Goal: Find specific page/section: Find specific page/section

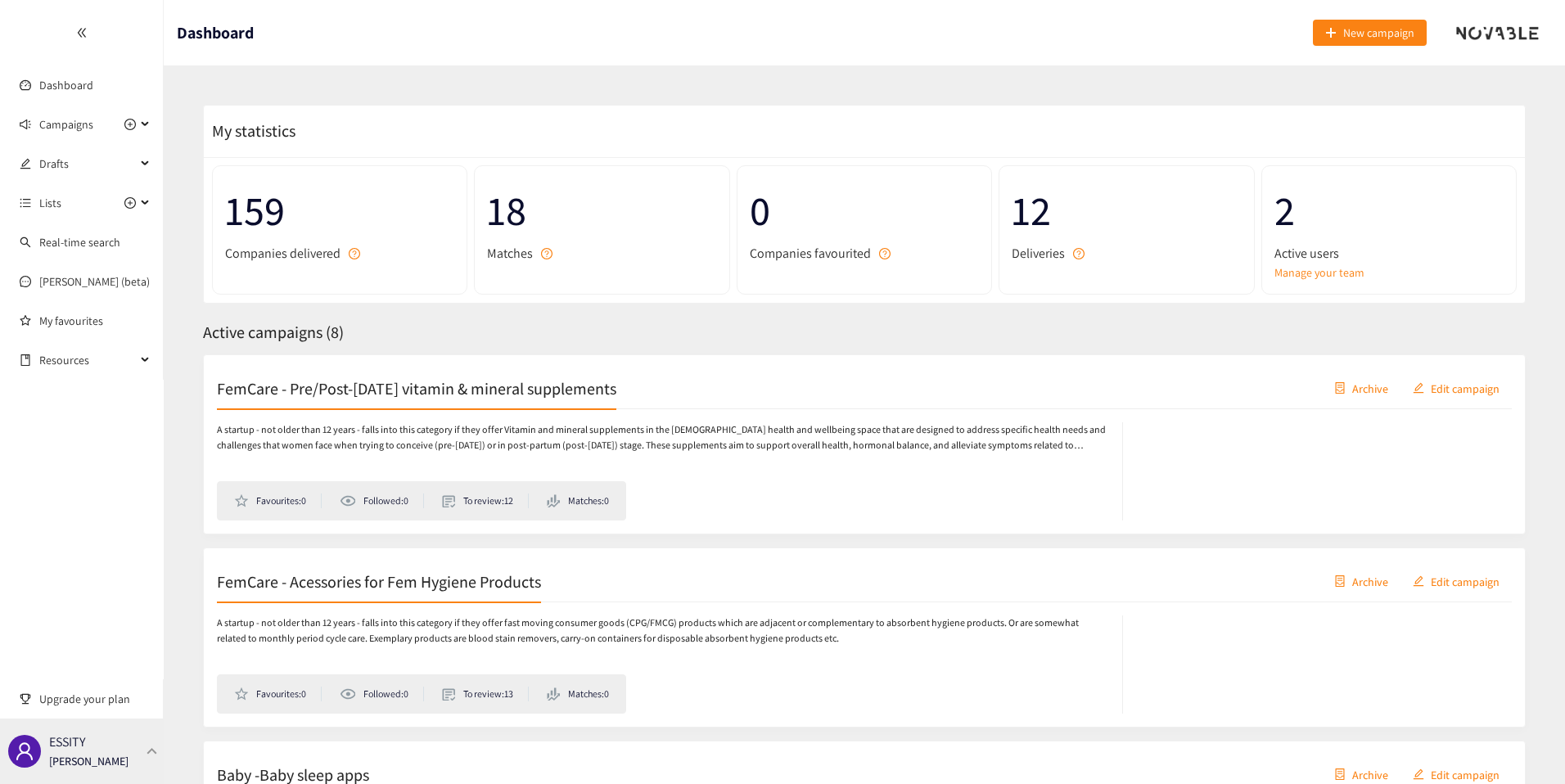
click at [145, 765] on div "ESSITY [PERSON_NAME]" at bounding box center [81, 751] width 164 height 65
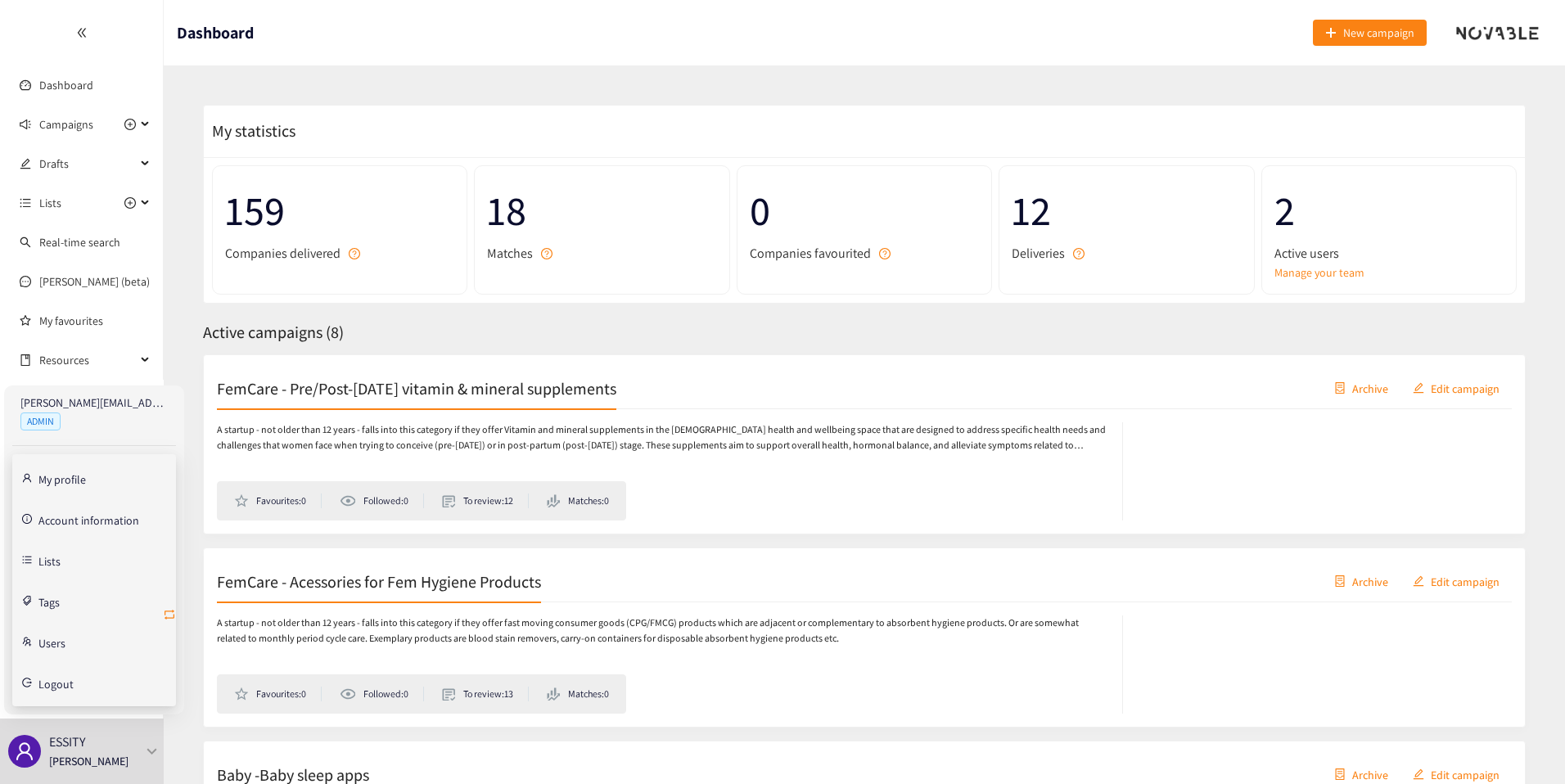
click at [176, 612] on icon "retweet" at bounding box center [169, 614] width 13 height 13
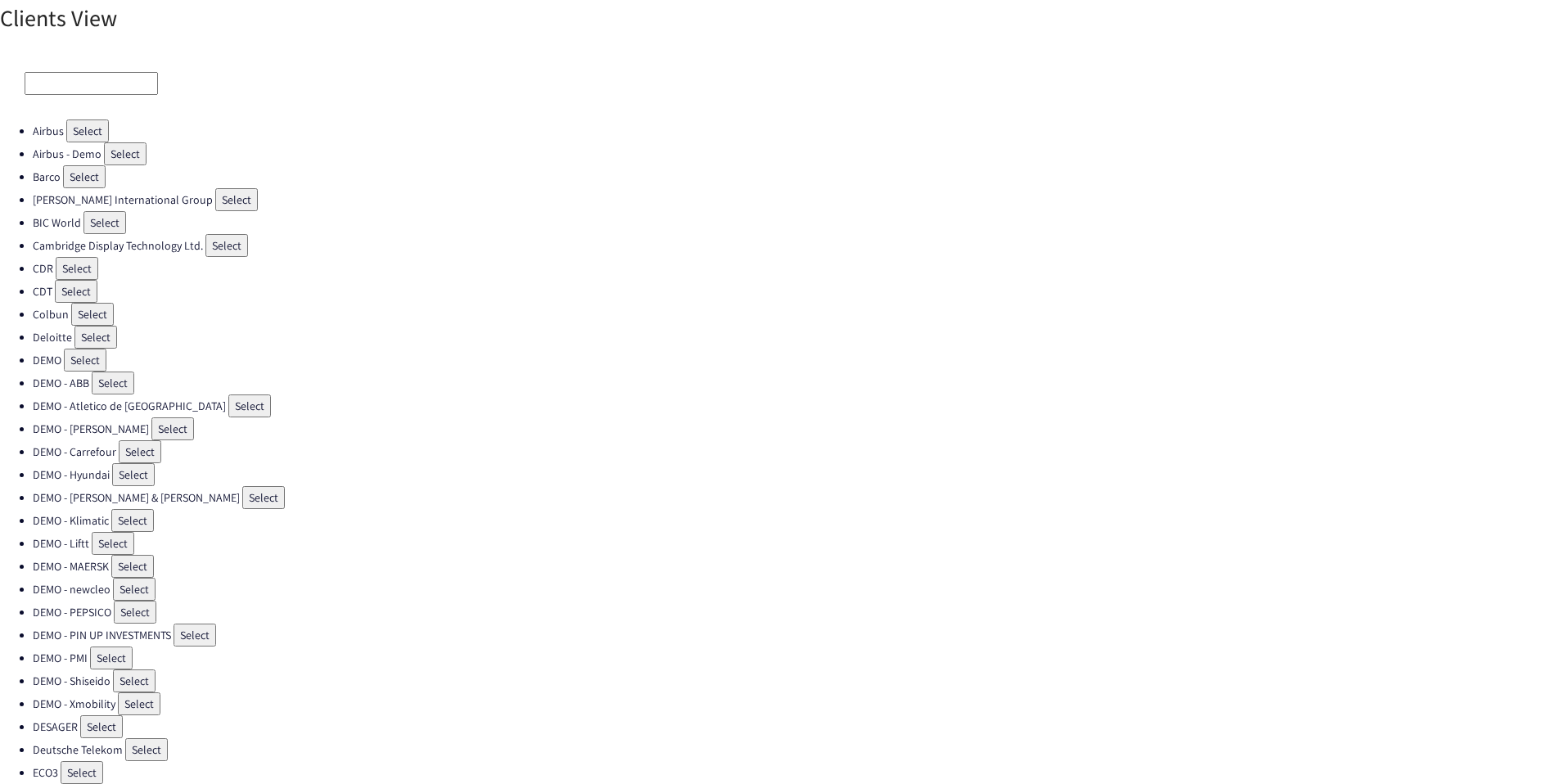
click at [100, 80] on input at bounding box center [91, 83] width 134 height 23
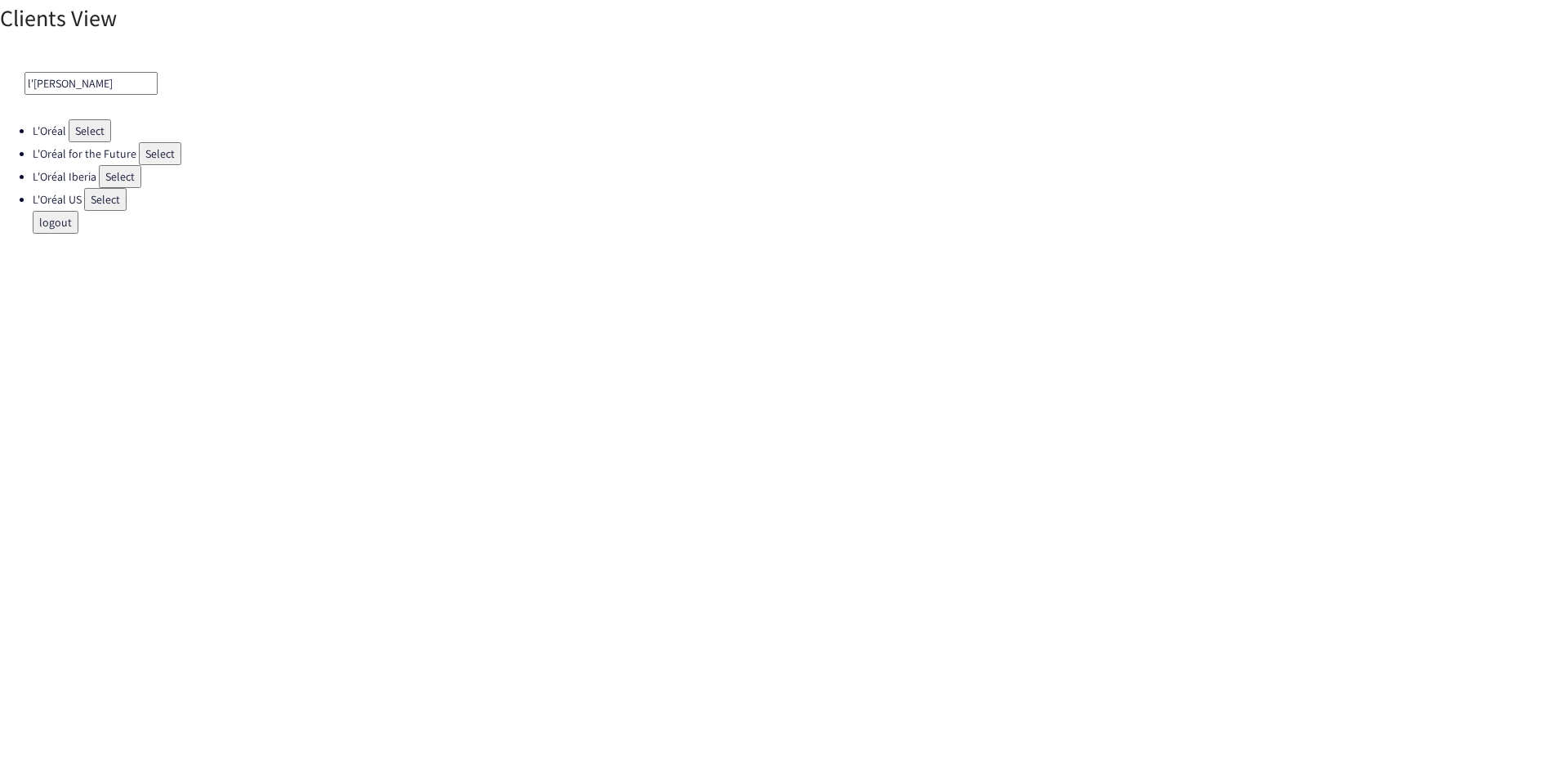
type input "l'[PERSON_NAME]"
click at [118, 180] on button "Select" at bounding box center [120, 176] width 43 height 23
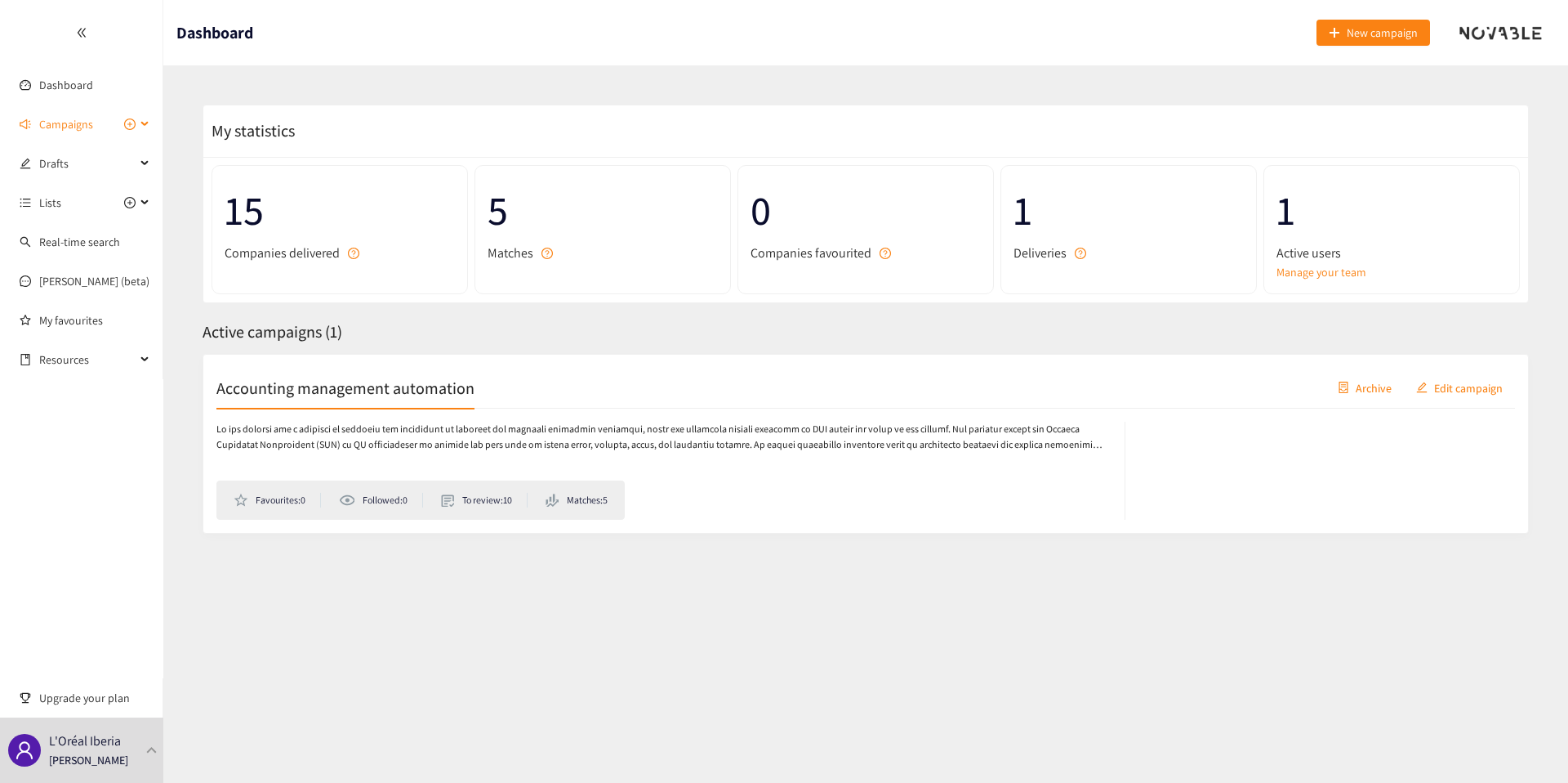
click at [74, 119] on span "Campaigns" at bounding box center [66, 124] width 53 height 33
click at [66, 109] on span "Campaigns" at bounding box center [66, 124] width 53 height 33
